Goal: Task Accomplishment & Management: Use online tool/utility

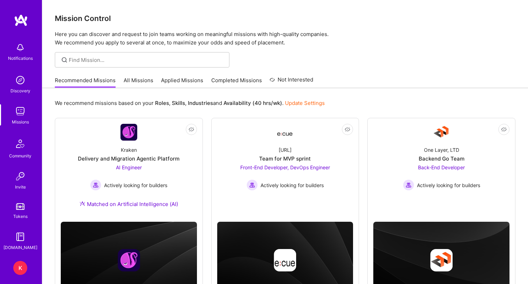
click at [19, 269] on div "K" at bounding box center [20, 268] width 14 height 14
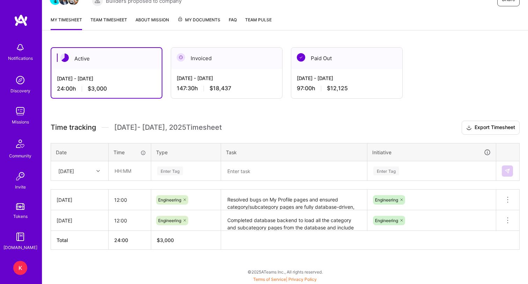
scroll to position [81, 0]
click at [111, 19] on link "Team timesheet" at bounding box center [108, 23] width 37 height 14
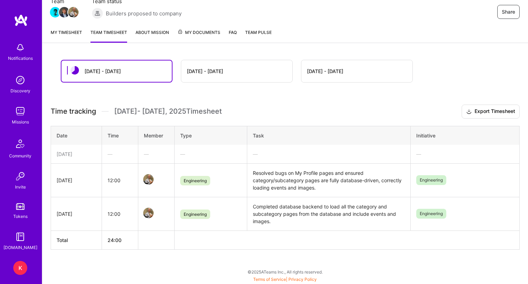
scroll to position [69, 0]
click at [472, 16] on div "Share" at bounding box center [441, 12] width 157 height 14
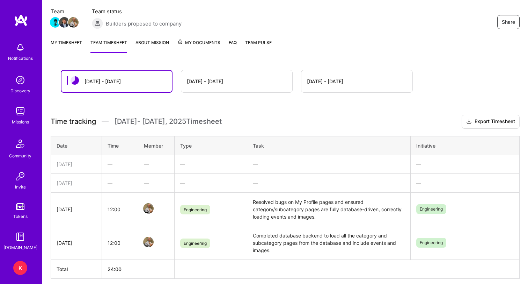
scroll to position [52, 0]
